Goal: Navigation & Orientation: Find specific page/section

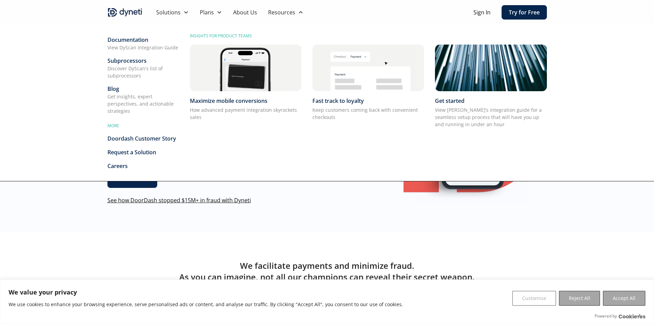
click at [275, 16] on div "Resources" at bounding box center [281, 12] width 27 height 8
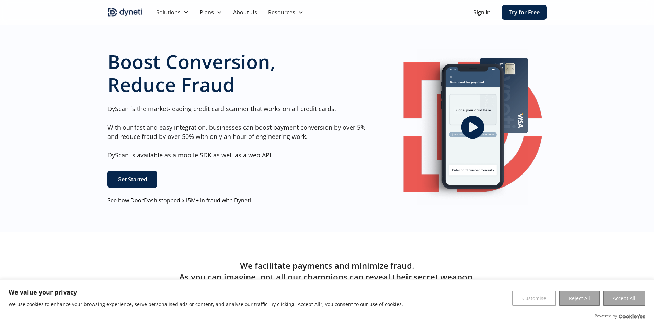
click at [297, 16] on div "Resources" at bounding box center [286, 12] width 46 height 25
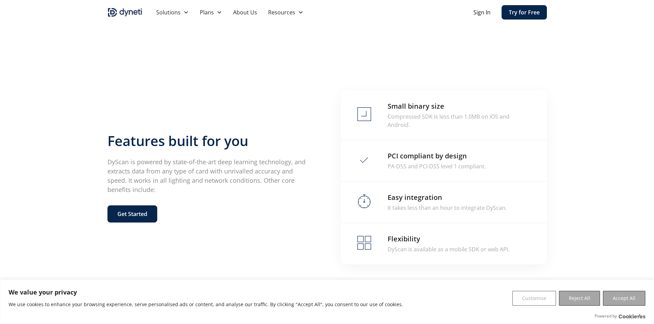
scroll to position [1334, 0]
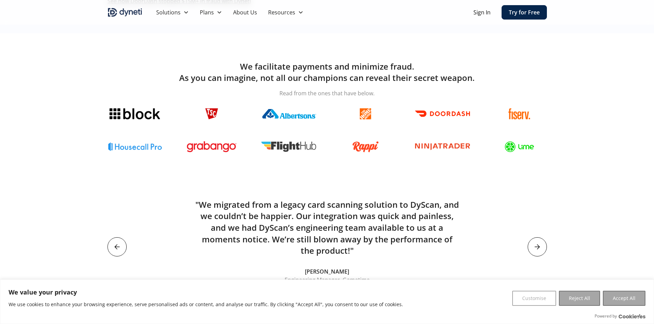
scroll to position [206, 0]
